Goal: Check status: Check status

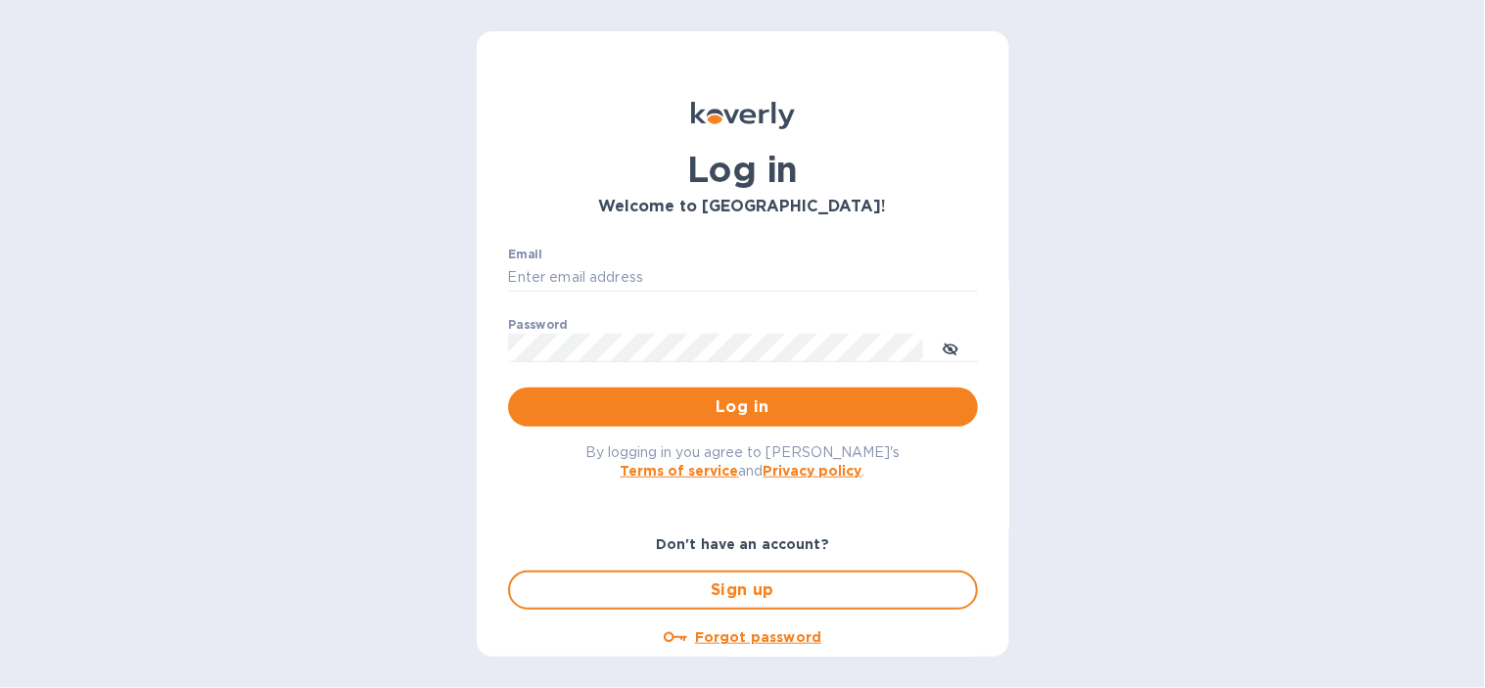
type input "[EMAIL_ADDRESS][DOMAIN_NAME]"
click at [1240, 307] on div "Log in Welcome to [GEOGRAPHIC_DATA]! Email [EMAIL_ADDRESS][DOMAIN_NAME] ​ Passw…" at bounding box center [742, 344] width 1485 height 688
click at [779, 417] on span "Log in" at bounding box center [743, 407] width 439 height 23
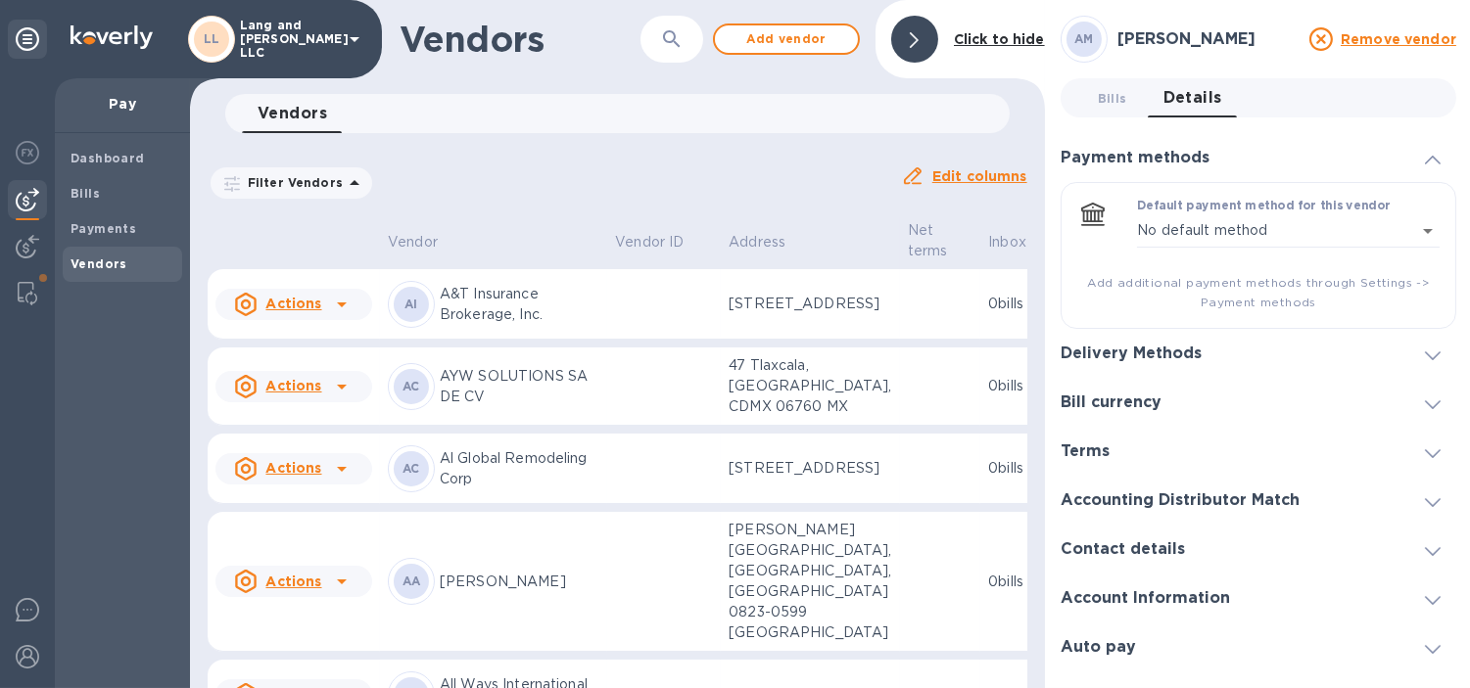
scroll to position [16, 0]
click at [92, 219] on span "Payments" at bounding box center [103, 229] width 66 height 20
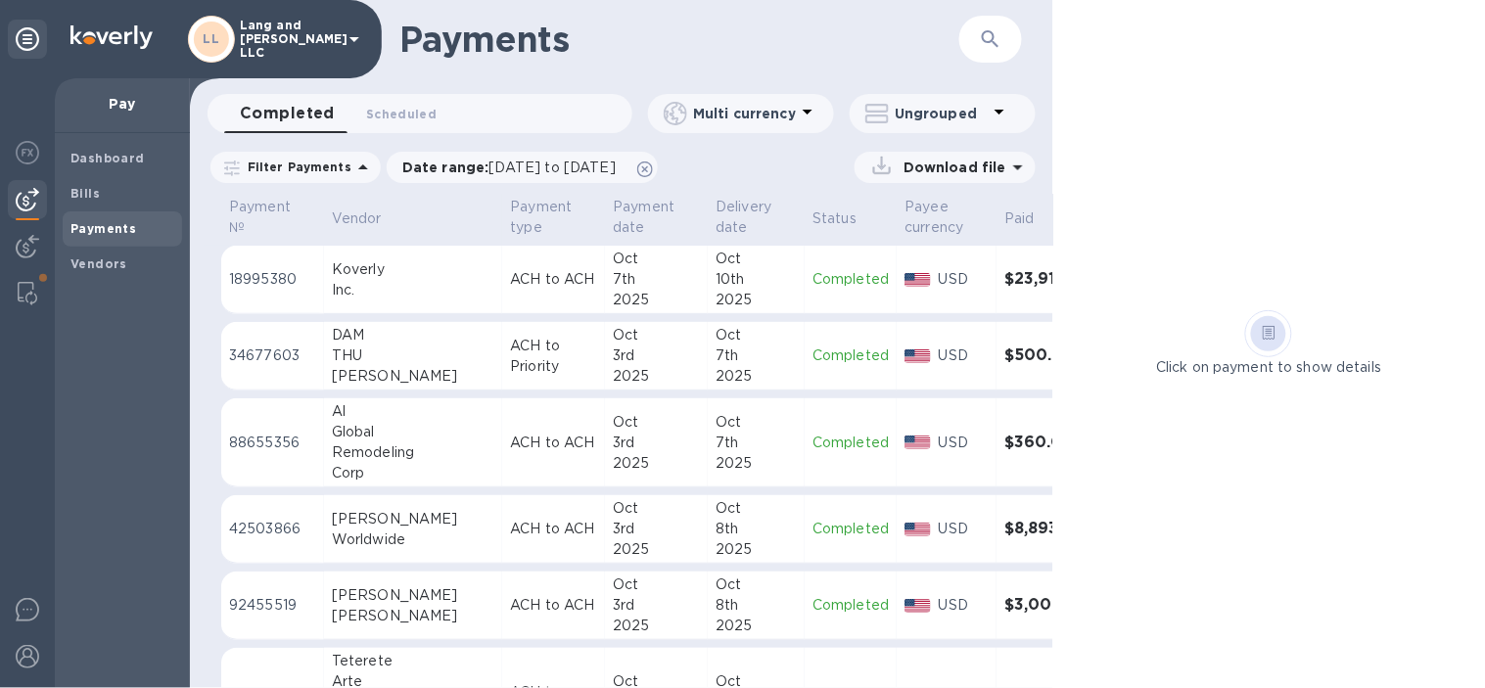
click at [845, 33] on h1 "Payments" at bounding box center [679, 39] width 560 height 41
click at [964, 67] on div "Payments ​" at bounding box center [622, 39] width 864 height 78
click at [29, 44] on icon at bounding box center [27, 38] width 23 height 23
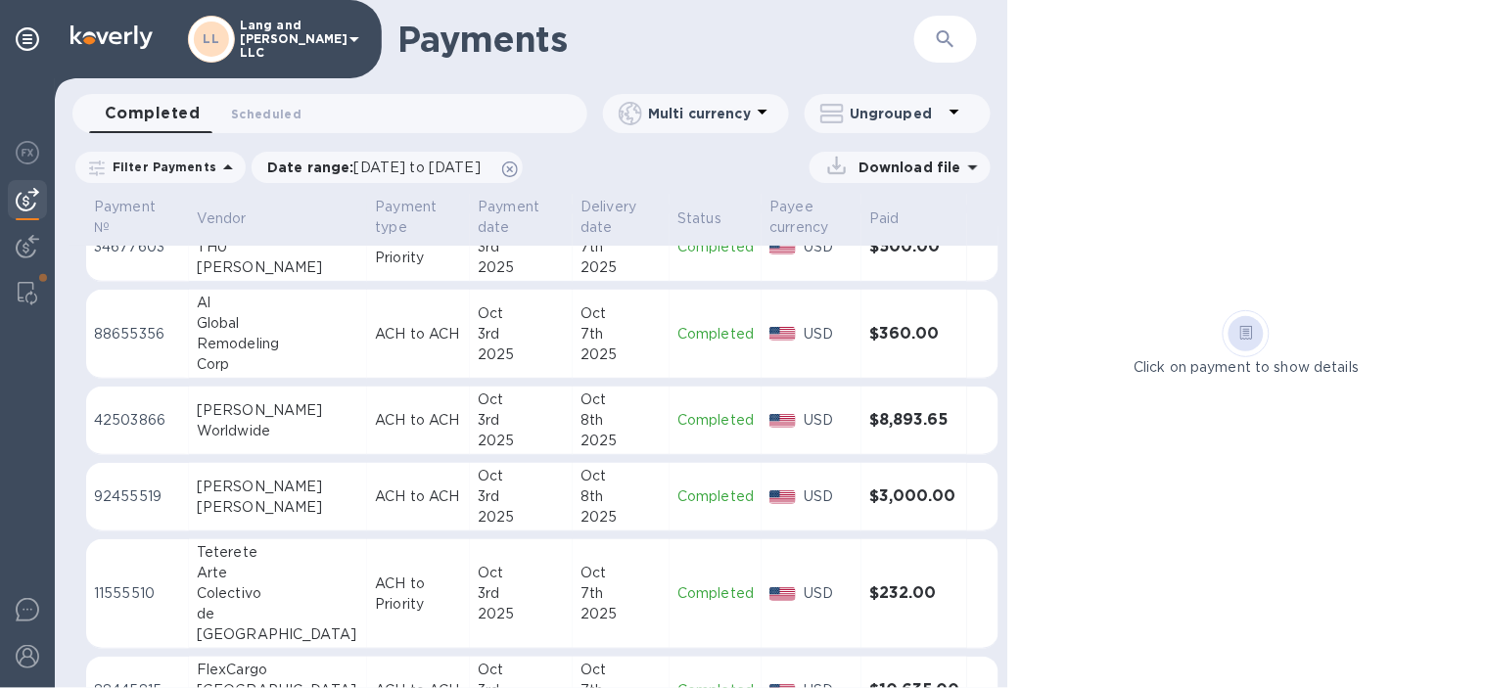
scroll to position [217, 0]
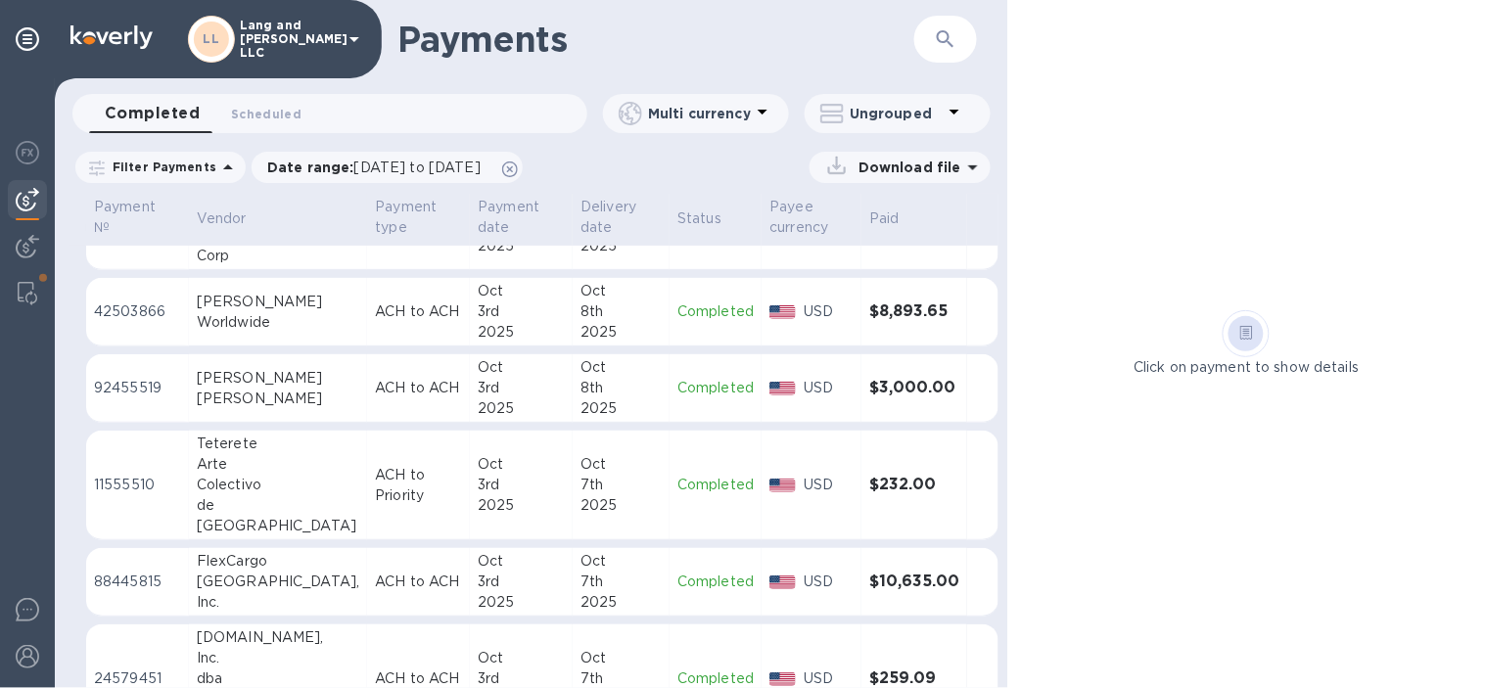
click at [816, 583] on p "USD" at bounding box center [829, 582] width 50 height 21
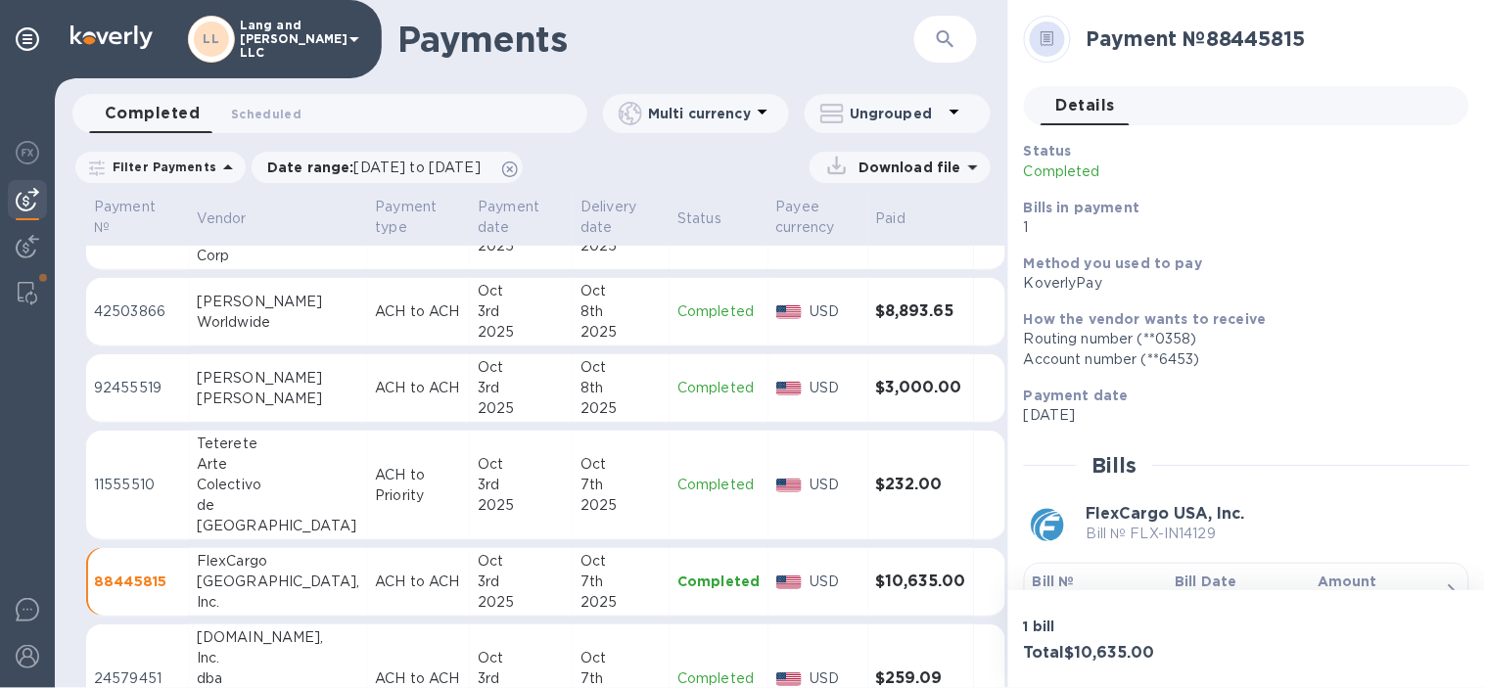
scroll to position [105, 0]
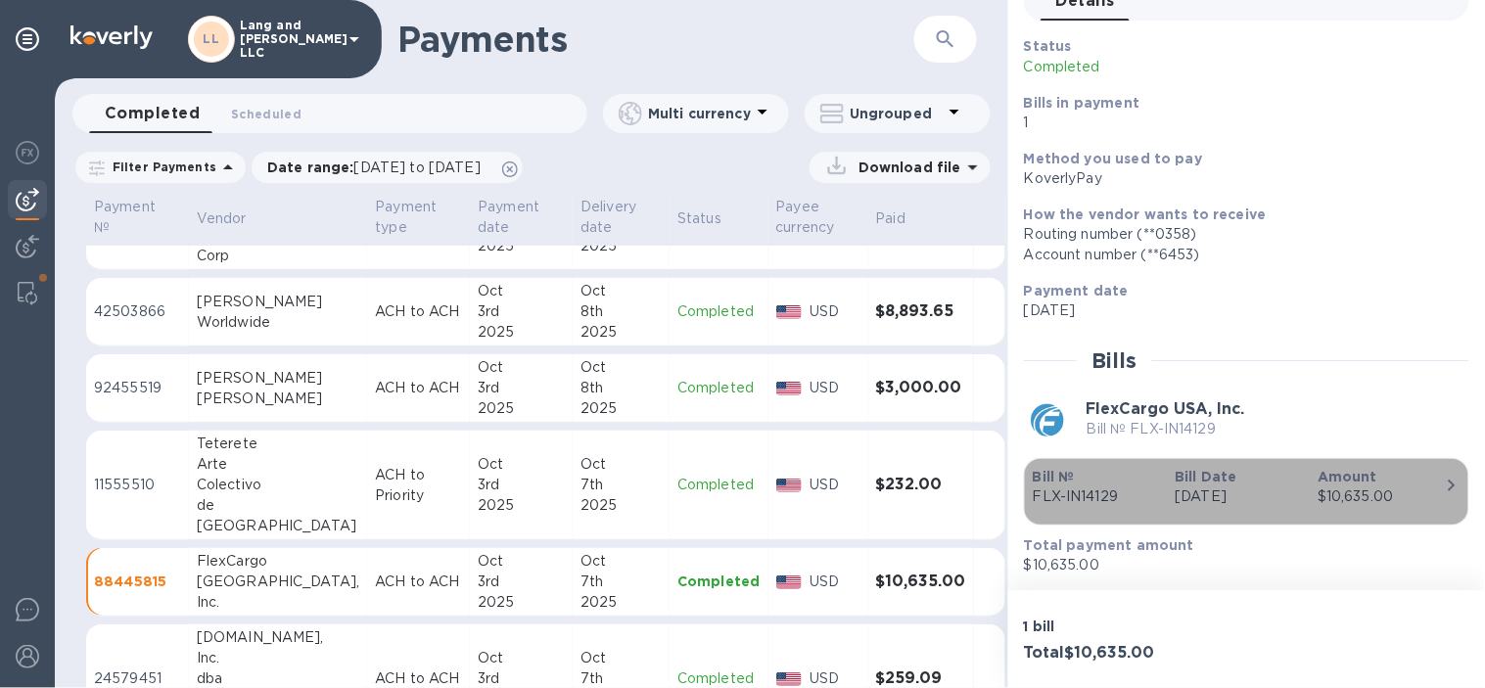
click at [1327, 500] on div "$10,635.00" at bounding box center [1381, 497] width 127 height 21
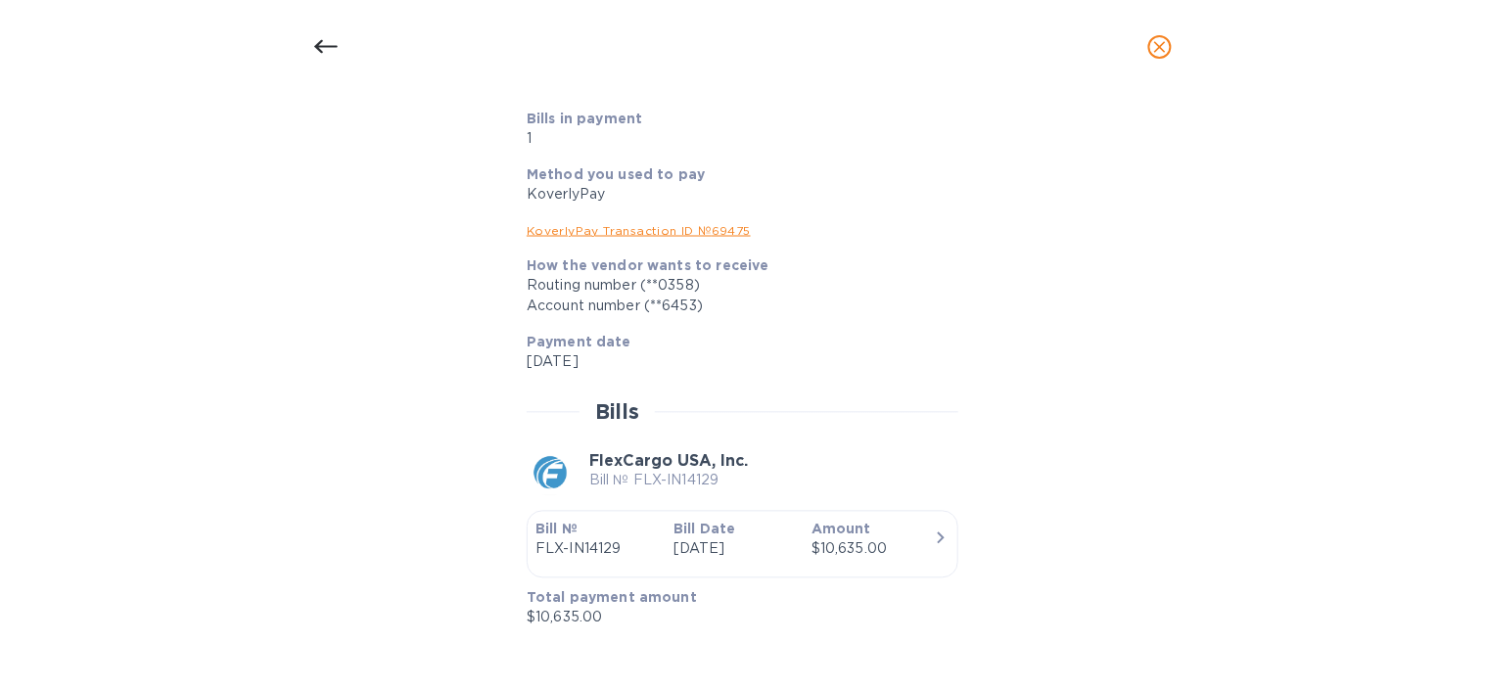
scroll to position [1317, 0]
click at [327, 22] on div at bounding box center [742, 47] width 1485 height 94
